Goal: Transaction & Acquisition: Download file/media

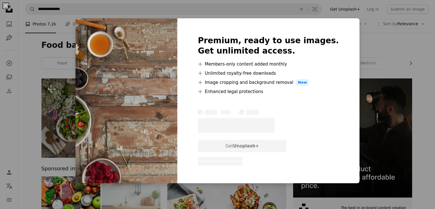
scroll to position [63, 0]
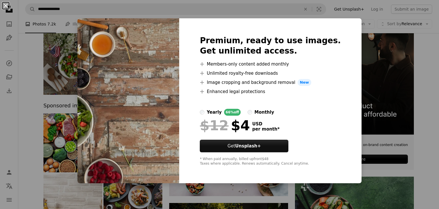
click at [5, 6] on button "An X shape" at bounding box center [5, 5] width 7 height 7
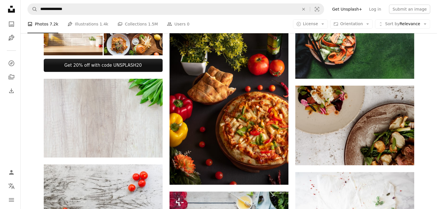
scroll to position [239, 0]
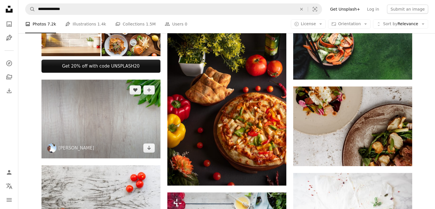
click at [110, 129] on img at bounding box center [100, 118] width 119 height 79
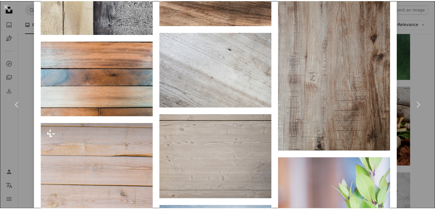
scroll to position [771, 0]
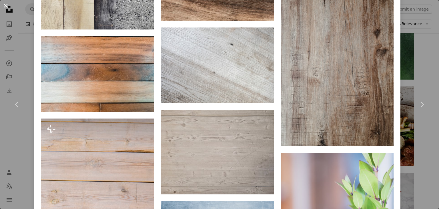
click at [5, 6] on button "An X shape" at bounding box center [5, 5] width 7 height 7
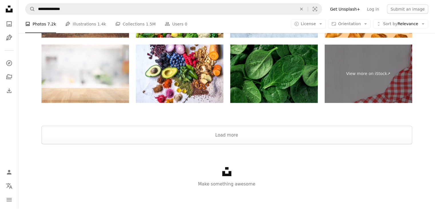
scroll to position [1106, 0]
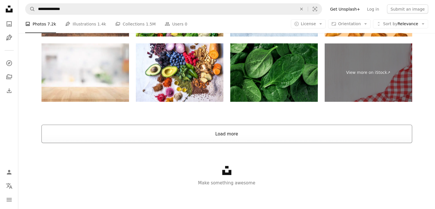
click at [296, 136] on button "Load more" at bounding box center [226, 134] width 370 height 18
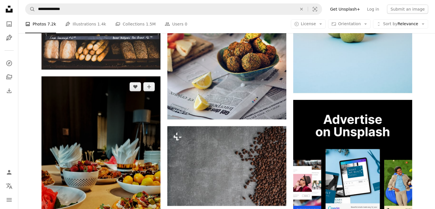
scroll to position [1916, 0]
